Goal: Task Accomplishment & Management: Use online tool/utility

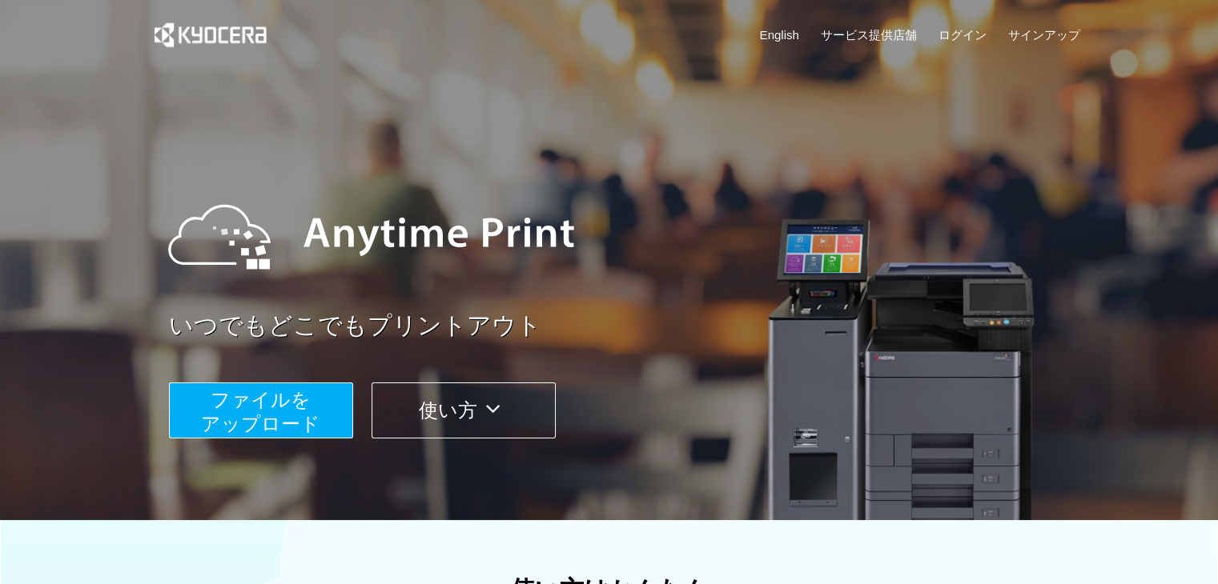
click at [303, 383] on button "ファイルを ​​アップロード" at bounding box center [261, 411] width 184 height 56
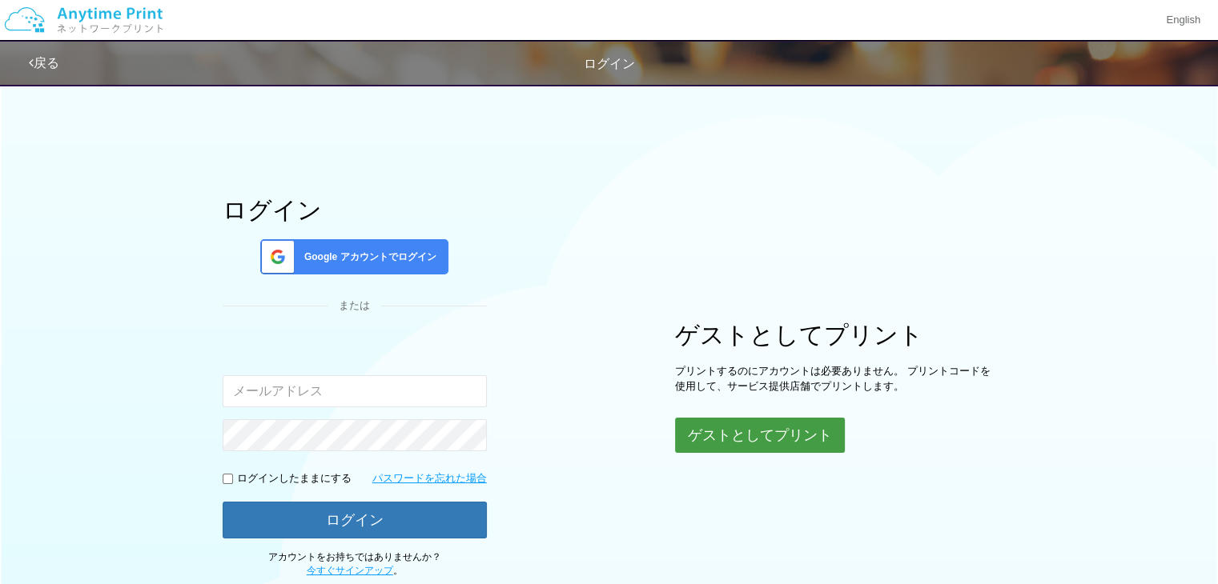
click at [730, 446] on button "ゲストとしてプリント" at bounding box center [760, 435] width 170 height 35
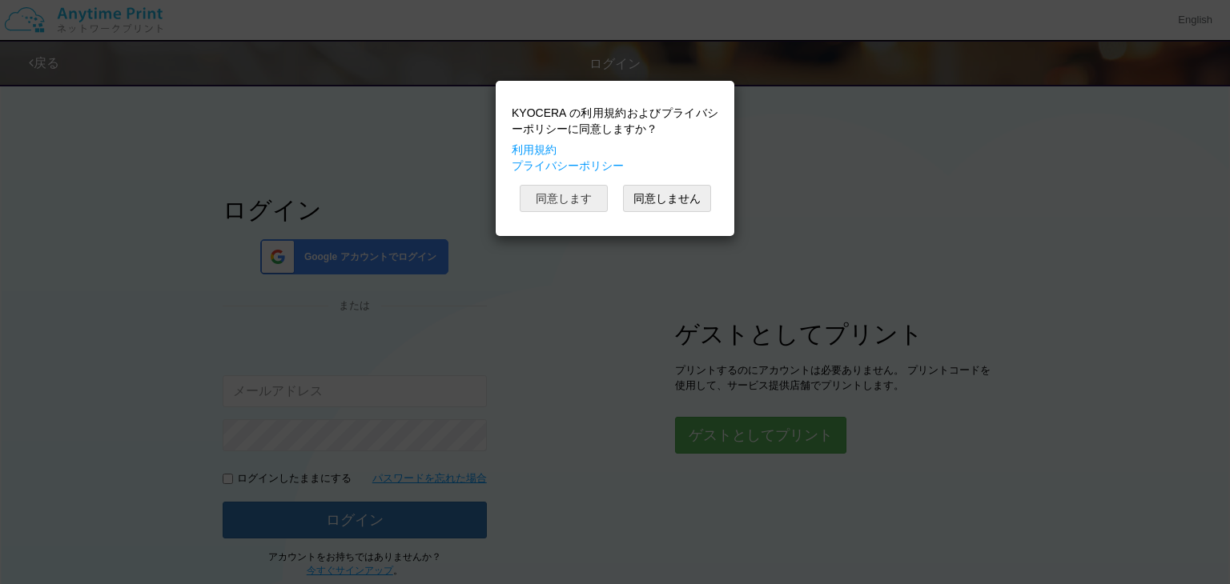
click at [573, 193] on button "同意します" at bounding box center [564, 198] width 88 height 27
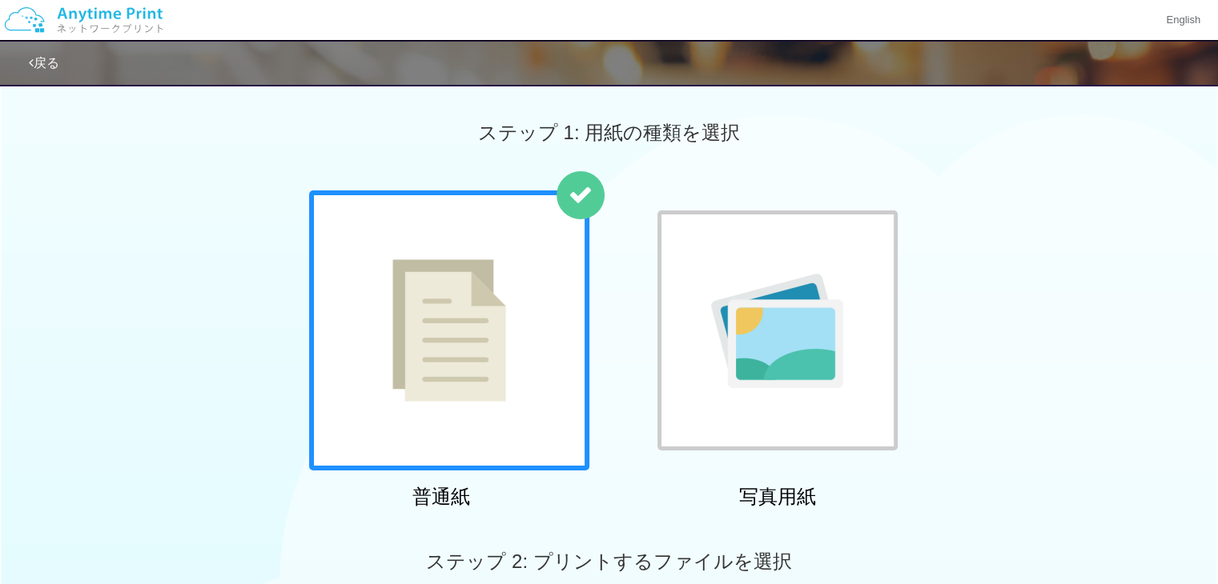
click at [480, 323] on img at bounding box center [449, 330] width 114 height 143
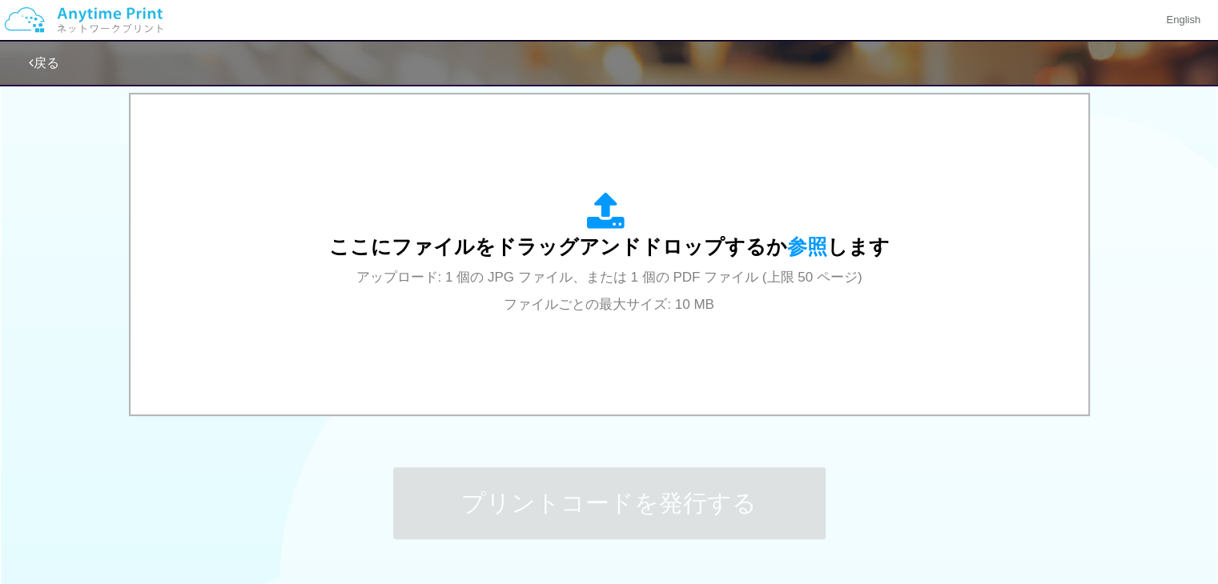
scroll to position [541, 0]
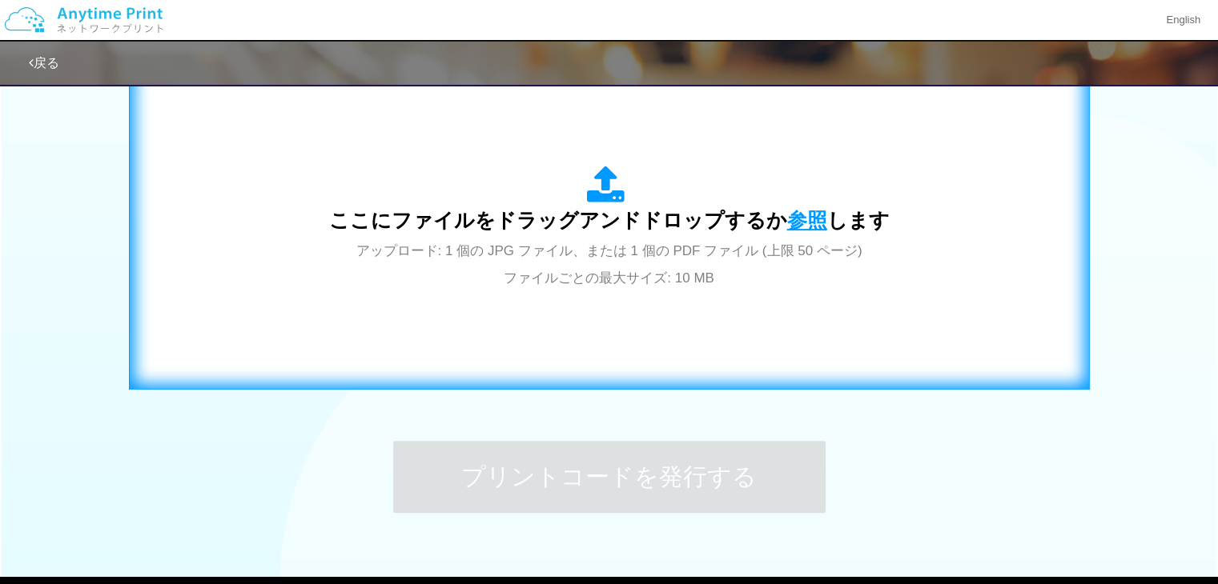
click at [791, 217] on span "参照" at bounding box center [807, 220] width 40 height 22
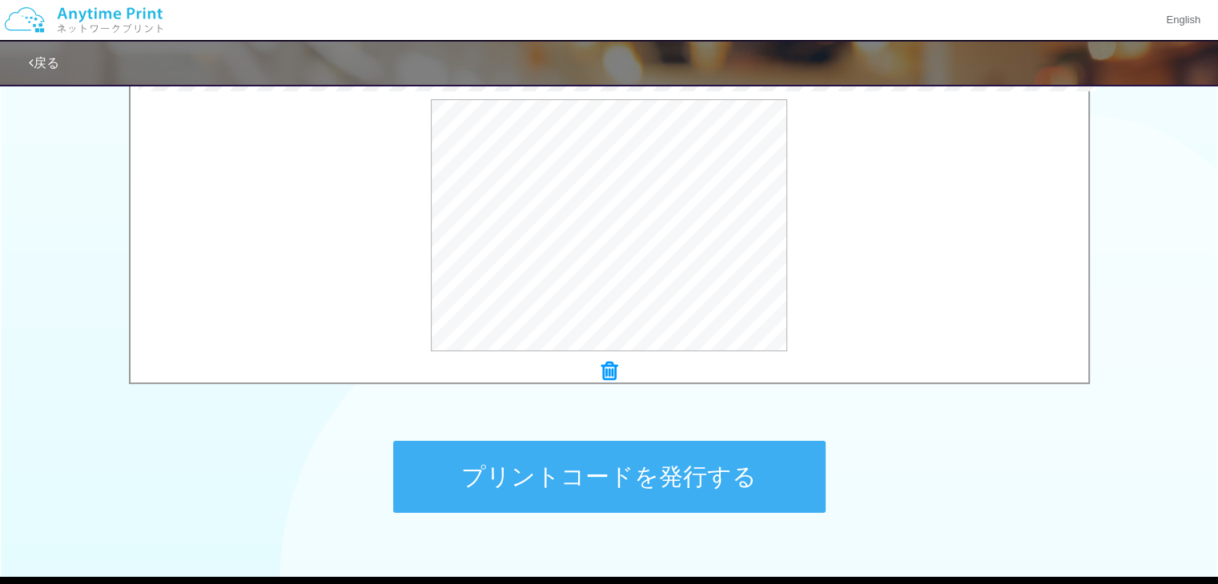
click at [535, 460] on button "プリントコードを発行する" at bounding box center [609, 477] width 432 height 72
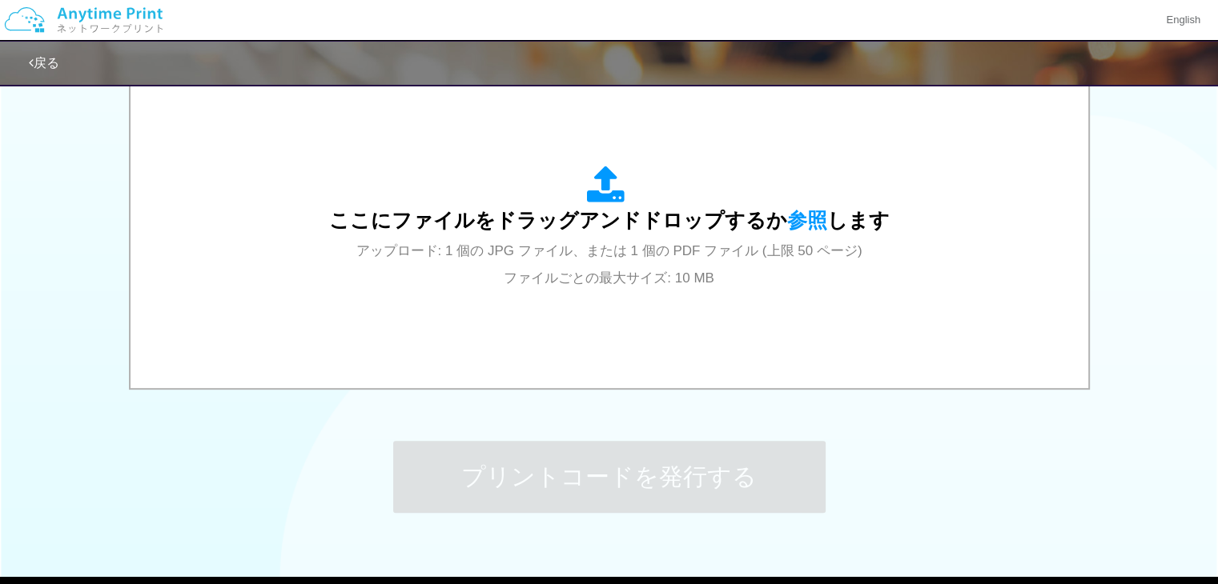
scroll to position [0, 0]
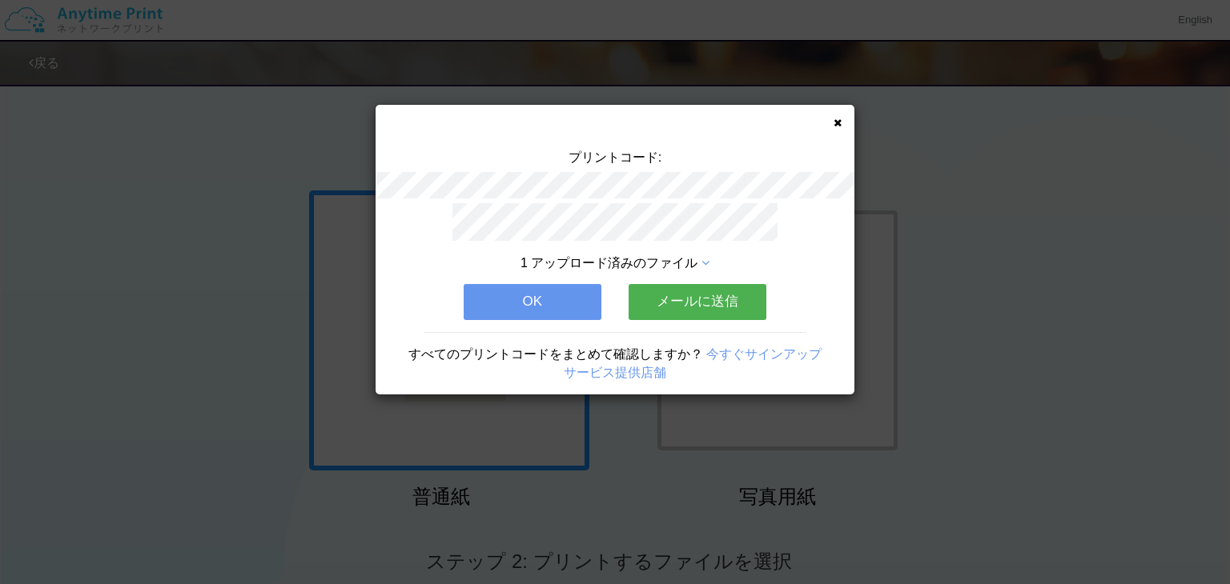
click at [713, 255] on div "1 アップロード済みのファイル" at bounding box center [615, 264] width 335 height 18
click at [838, 123] on icon at bounding box center [838, 123] width 8 height 10
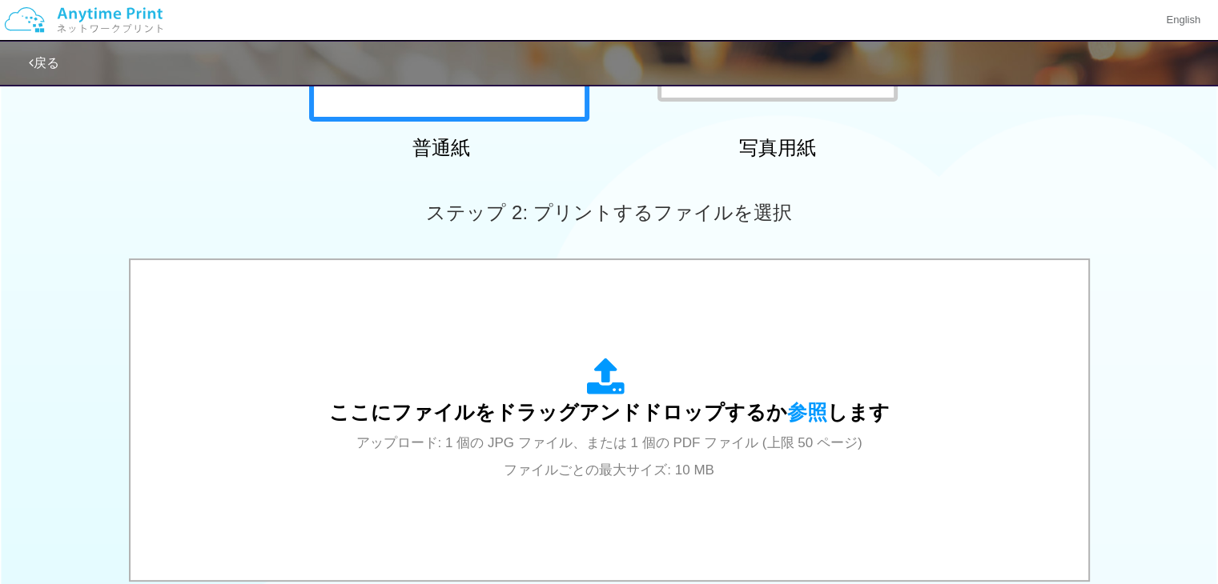
scroll to position [355, 0]
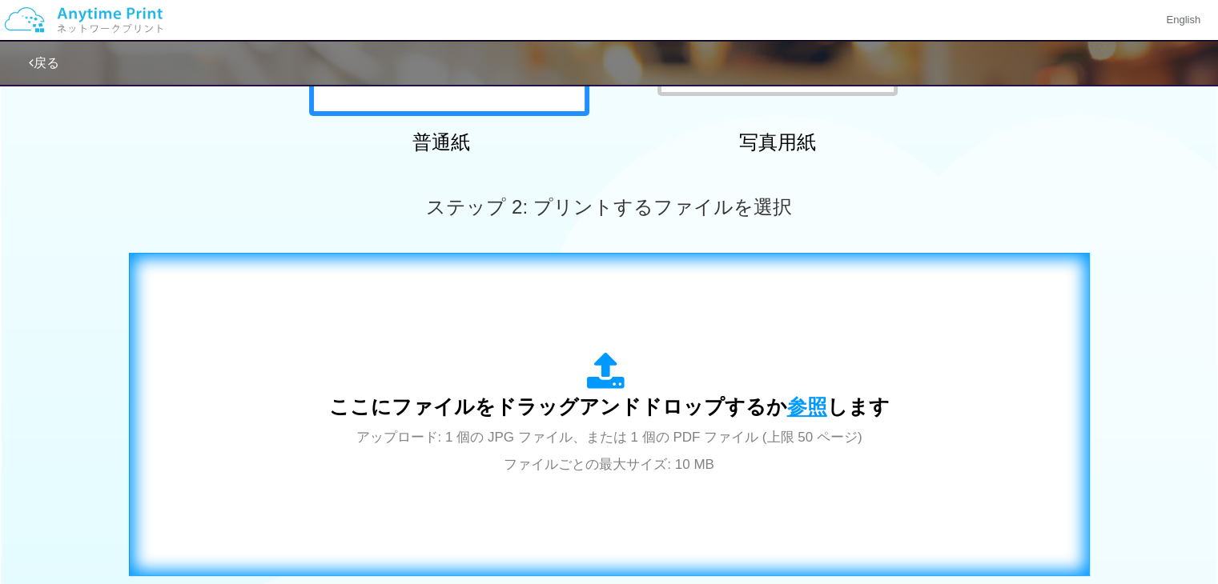
click at [813, 410] on span "参照" at bounding box center [807, 407] width 40 height 22
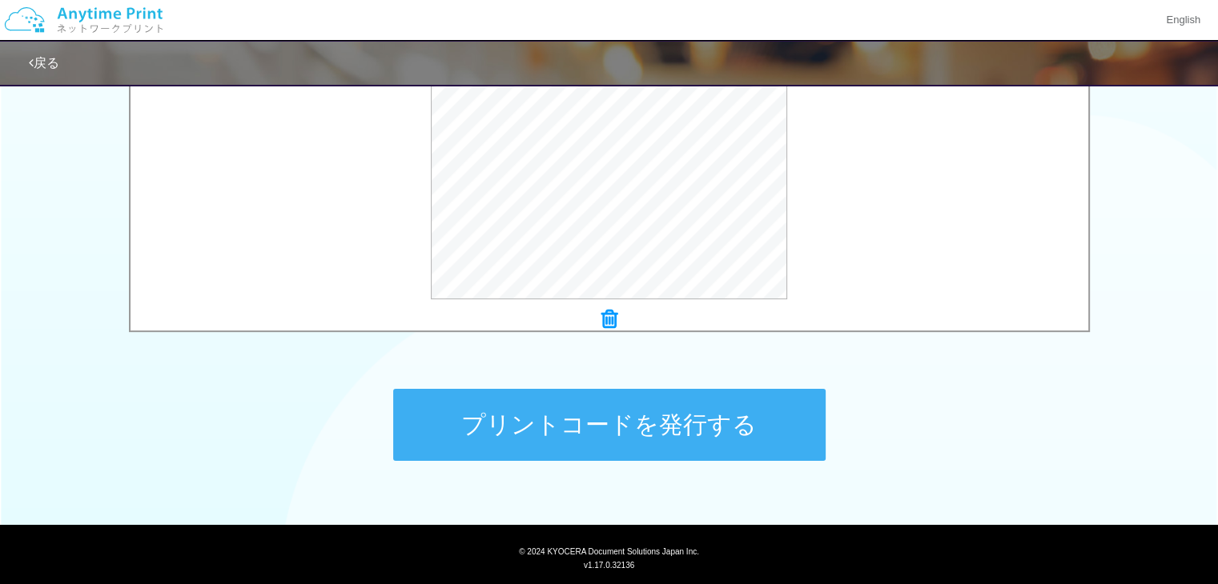
scroll to position [618, 0]
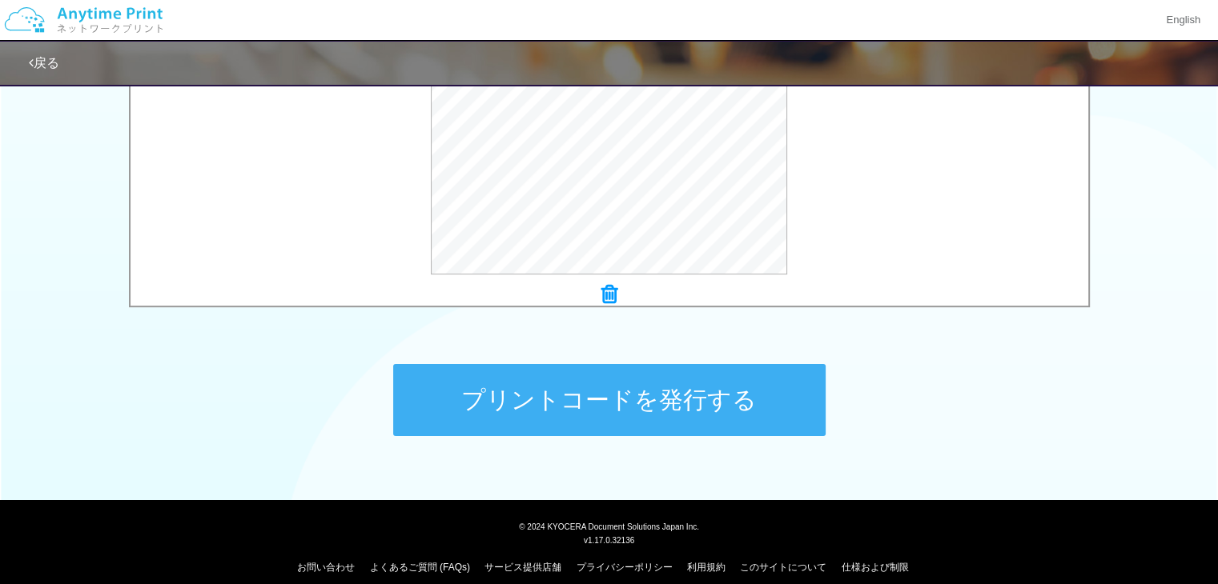
click at [702, 408] on button "プリントコードを発行する" at bounding box center [609, 400] width 432 height 72
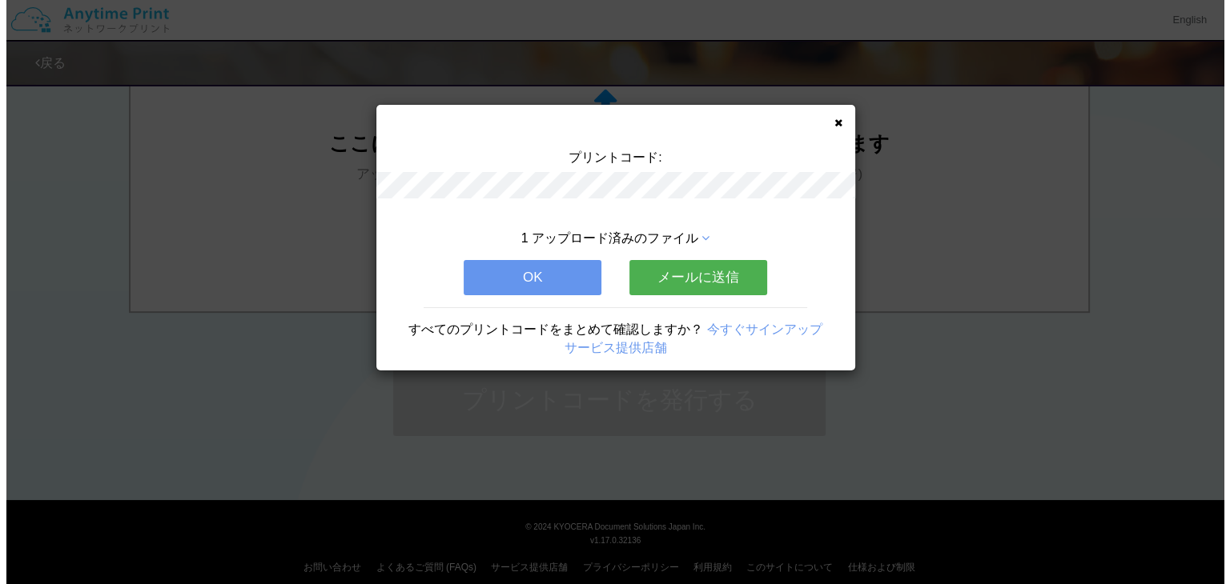
scroll to position [0, 0]
